Goal: Task Accomplishment & Management: Manage account settings

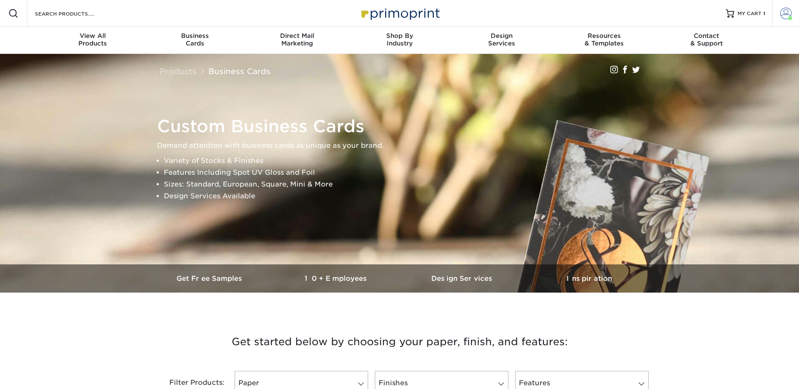
click at [787, 8] on span at bounding box center [786, 14] width 12 height 12
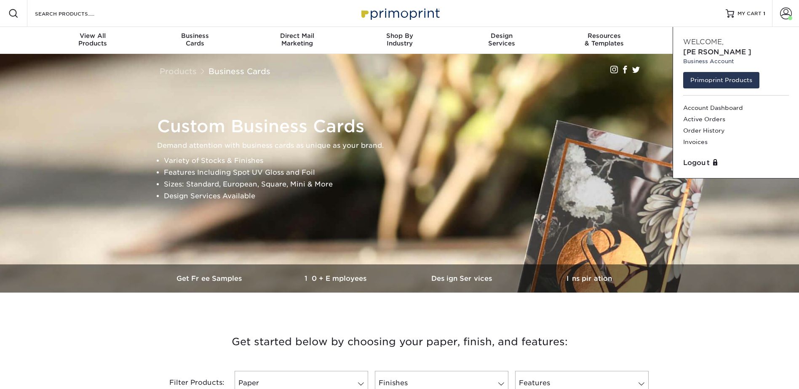
click at [693, 155] on div "Logout" at bounding box center [735, 163] width 112 height 17
click at [699, 158] on link "Logout" at bounding box center [736, 163] width 106 height 10
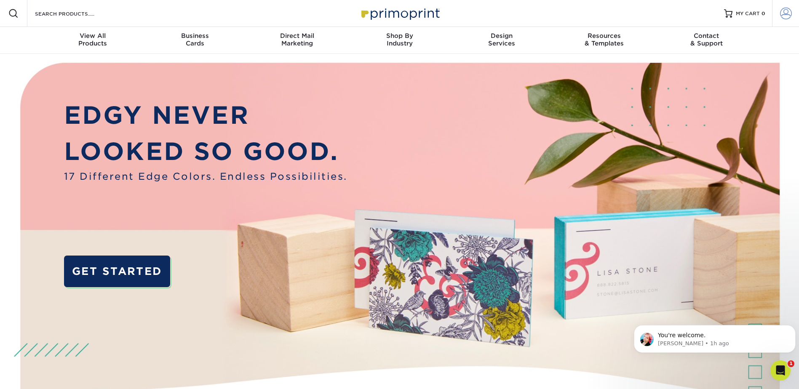
click at [789, 10] on span at bounding box center [786, 14] width 12 height 12
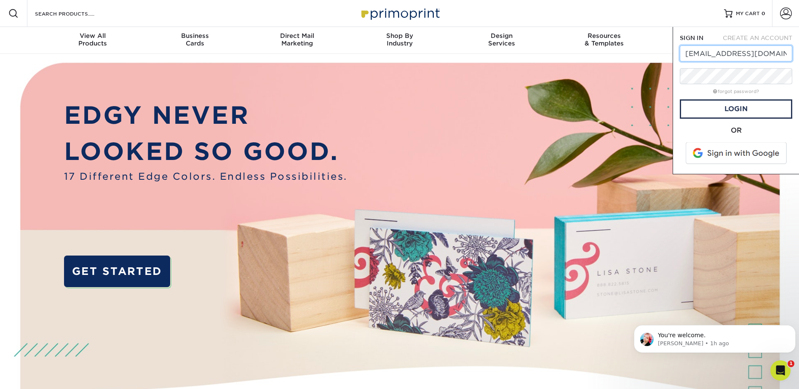
drag, startPoint x: 783, startPoint y: 50, endPoint x: 670, endPoint y: 51, distance: 113.2
click at [670, 51] on nav "Resources Menu Search Products Account SIGN IN CREATE AN ACCOUNT dknysh@macadam…" at bounding box center [399, 27] width 799 height 54
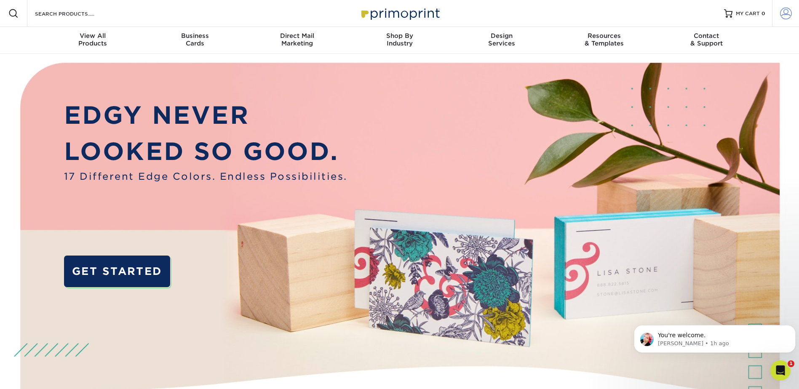
click at [783, 3] on link "Account" at bounding box center [785, 13] width 27 height 27
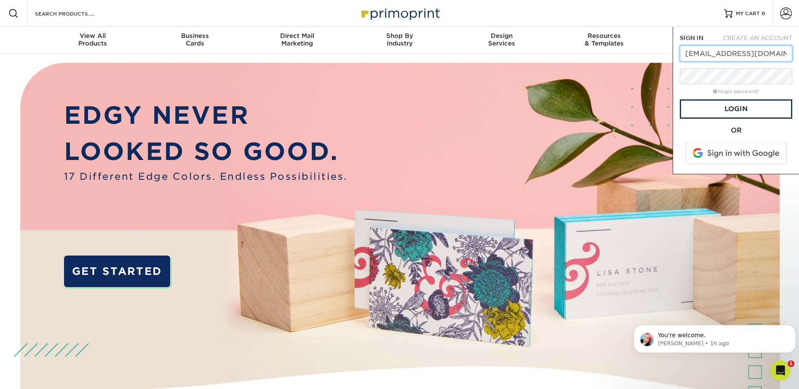
paste input "bwong@originbakingco"
type input "bwong@originbakingco.com"
click at [738, 109] on link "Login" at bounding box center [735, 108] width 112 height 19
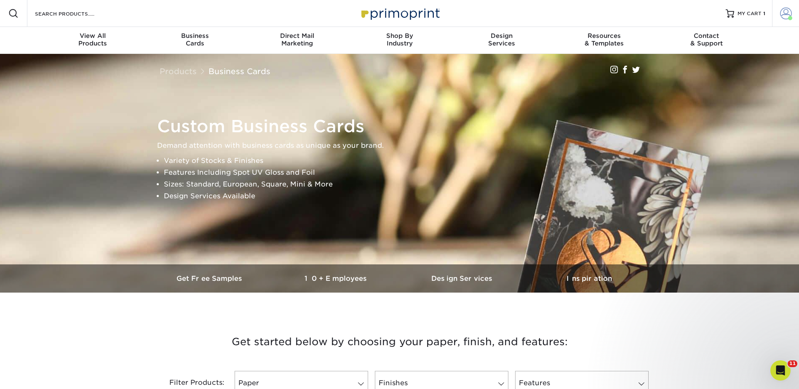
click at [784, 10] on span at bounding box center [786, 14] width 12 height 12
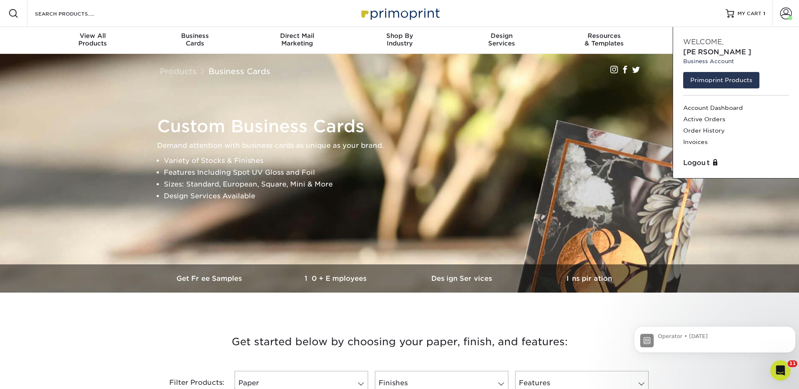
click at [693, 155] on div "Logout" at bounding box center [735, 163] width 112 height 17
click at [701, 158] on link "Logout" at bounding box center [736, 163] width 106 height 10
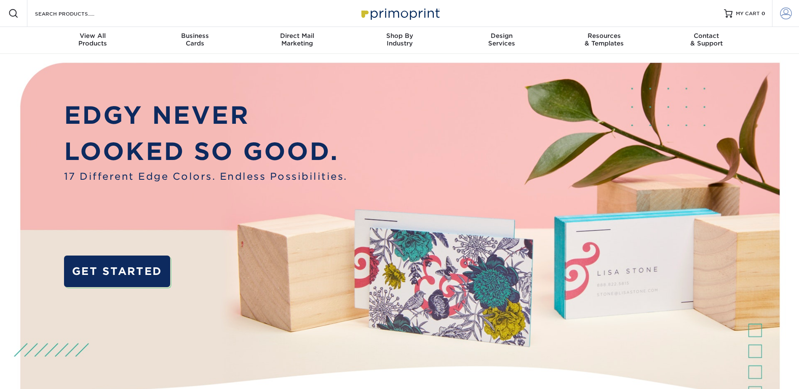
click at [775, 13] on link "Account" at bounding box center [785, 13] width 27 height 27
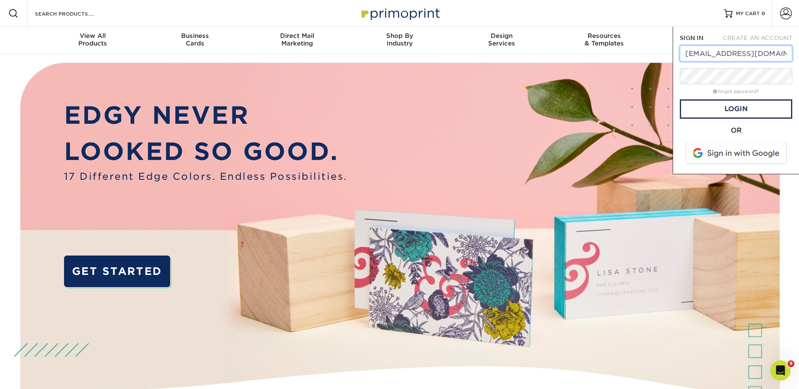
drag, startPoint x: 783, startPoint y: 53, endPoint x: 680, endPoint y: 56, distance: 103.2
click at [680, 56] on input "dknysh@macadamcpt.com" at bounding box center [735, 53] width 112 height 16
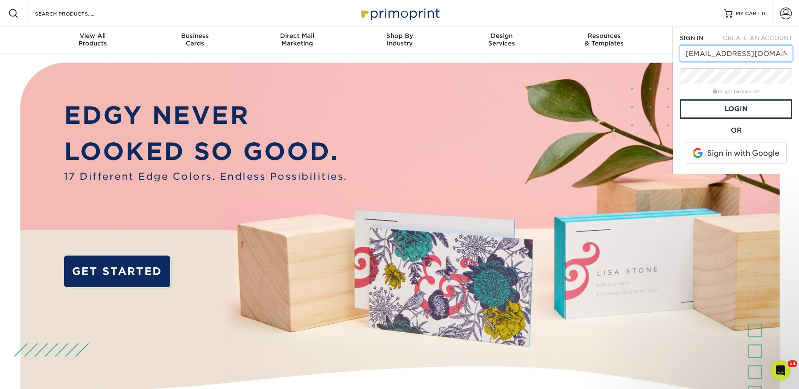
paste input "bwong@originbakingco"
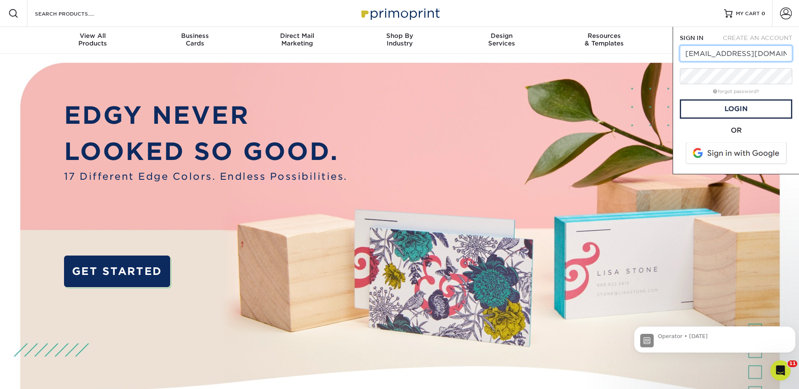
type input "bwong@originbakingco.com"
click at [738, 108] on link "Login" at bounding box center [735, 108] width 112 height 19
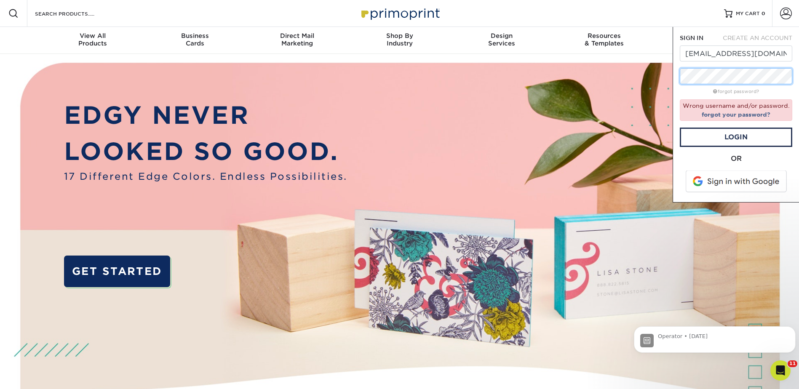
click at [678, 76] on div "SIGN IN CREATE AN ACCOUNT bwong@originbakingco.com forgot password? Wrong usern…" at bounding box center [735, 115] width 126 height 176
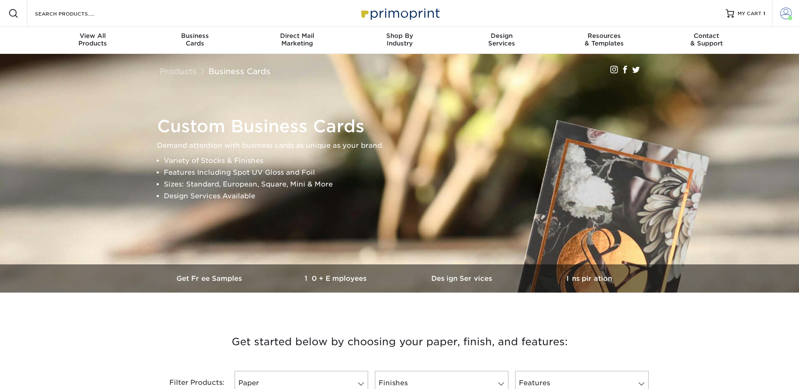
click at [784, 9] on span at bounding box center [786, 14] width 12 height 12
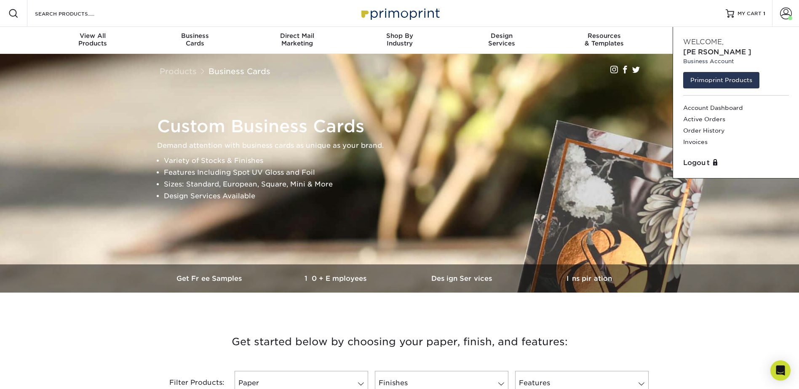
click at [694, 159] on div "Logout" at bounding box center [735, 163] width 112 height 17
click at [704, 158] on link "Logout" at bounding box center [736, 163] width 106 height 10
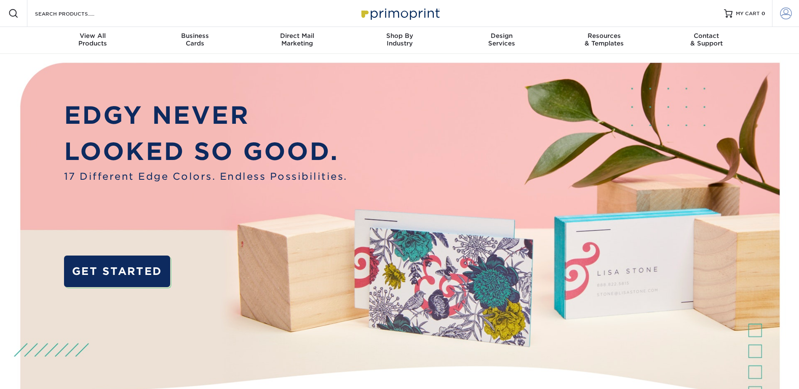
click at [781, 9] on span at bounding box center [786, 14] width 12 height 12
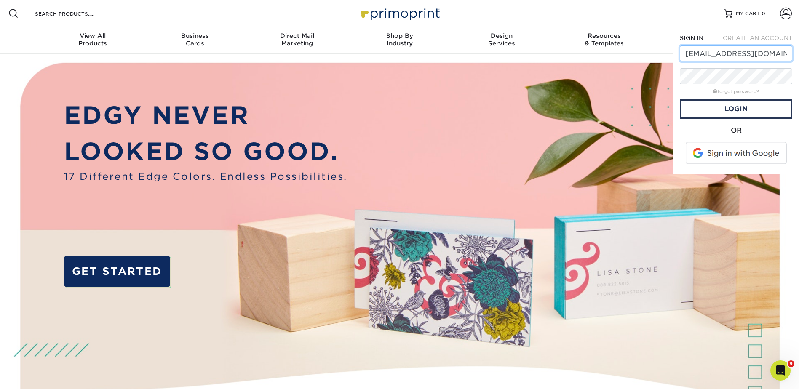
drag, startPoint x: 781, startPoint y: 53, endPoint x: 663, endPoint y: 64, distance: 118.4
paste input "bwong@originbakingco"
type input "bwong@originbakingco.com"
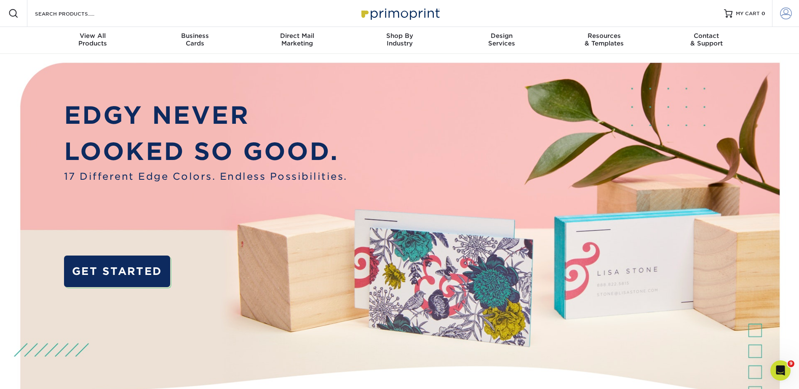
click at [782, 11] on span at bounding box center [786, 14] width 12 height 12
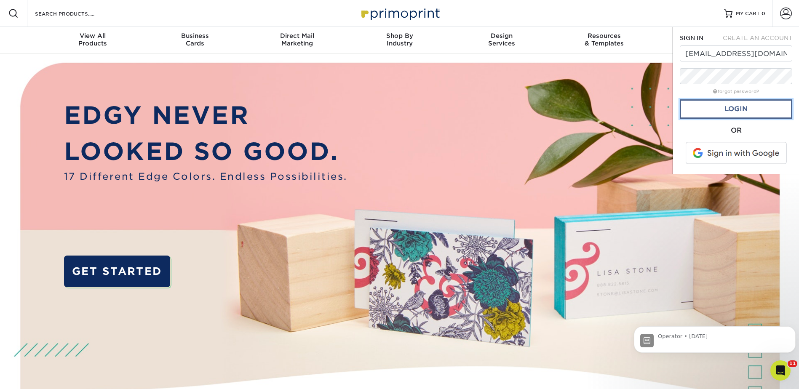
click at [747, 104] on link "Login" at bounding box center [735, 108] width 112 height 19
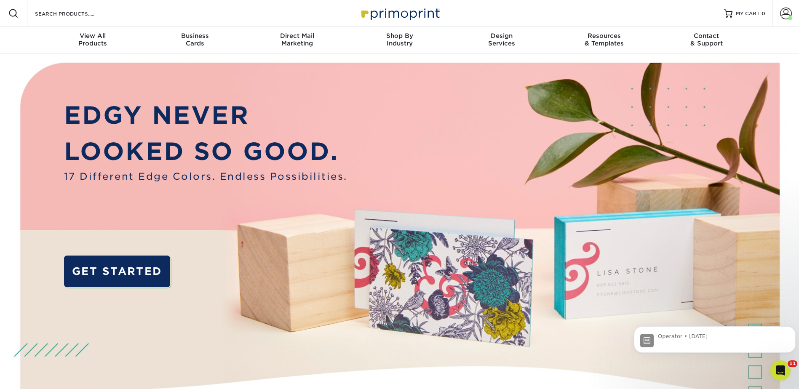
click at [760, 45] on nav "Resources Menu Search Products Account Welcome, Account Dashboard Active Orders…" at bounding box center [399, 27] width 799 height 54
click at [782, 14] on span at bounding box center [786, 14] width 12 height 12
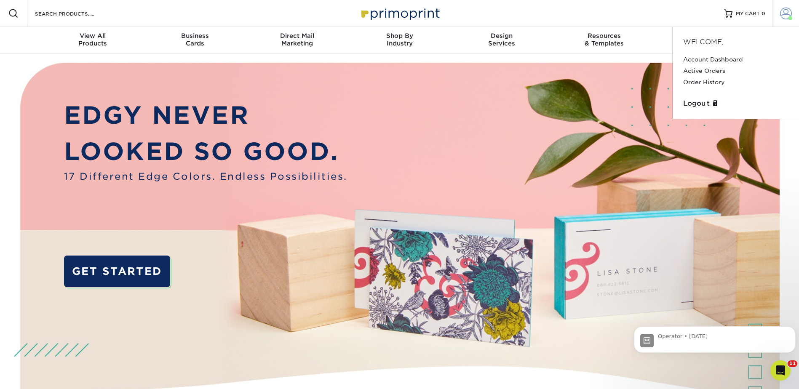
click at [785, 13] on span at bounding box center [786, 14] width 12 height 12
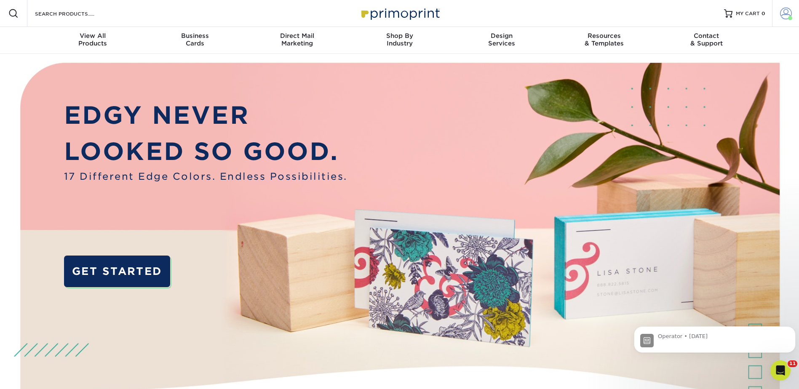
click at [785, 13] on span at bounding box center [786, 14] width 12 height 12
